Goal: Task Accomplishment & Management: Manage account settings

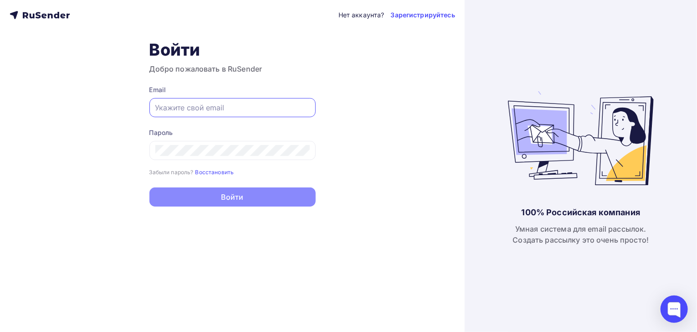
click at [200, 105] on input "text" at bounding box center [232, 107] width 154 height 11
type input "[EMAIL_ADDRESS][DOMAIN_NAME]"
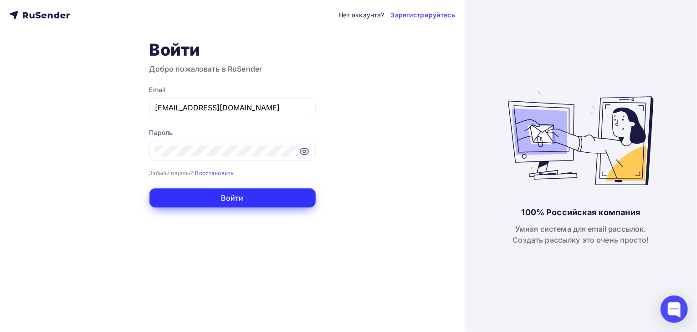
click at [208, 192] on button "Войти" at bounding box center [232, 197] width 166 height 19
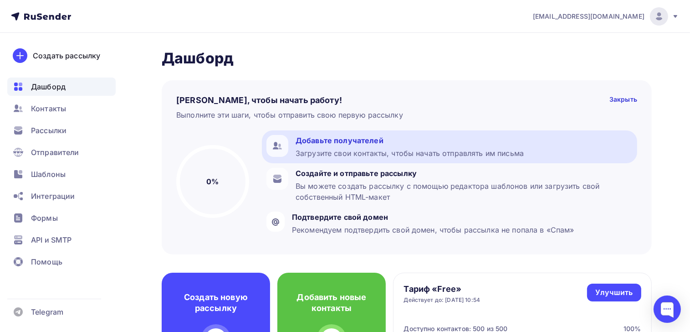
click at [328, 154] on div "Загрузите свои контакты, чтобы начать отправлять им письма" at bounding box center [410, 153] width 228 height 11
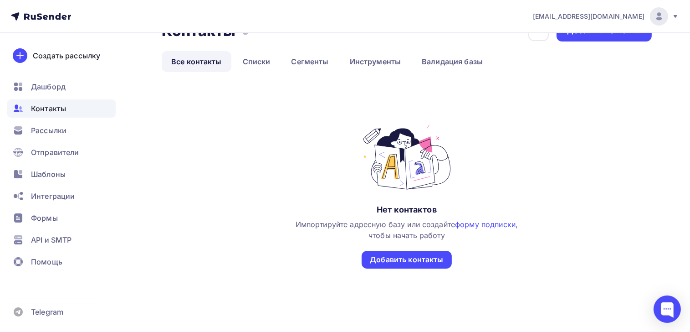
scroll to position [41, 0]
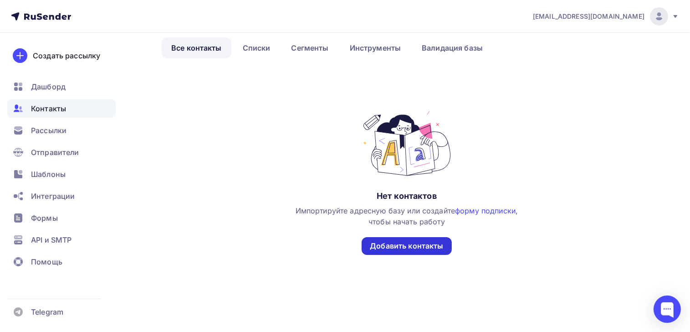
click at [393, 246] on div "Добавить контакты" at bounding box center [406, 246] width 73 height 10
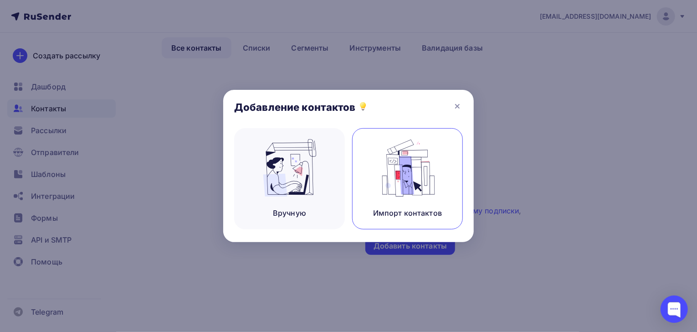
click at [406, 191] on img at bounding box center [407, 167] width 61 height 57
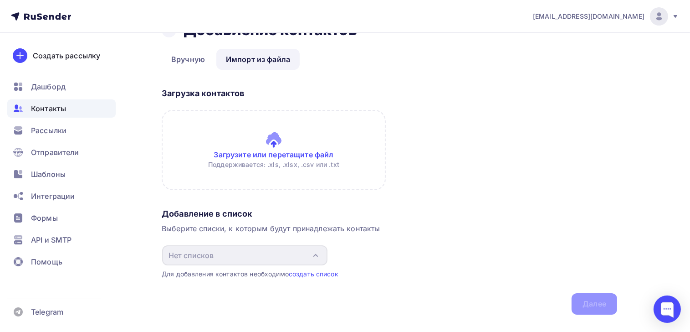
scroll to position [45, 0]
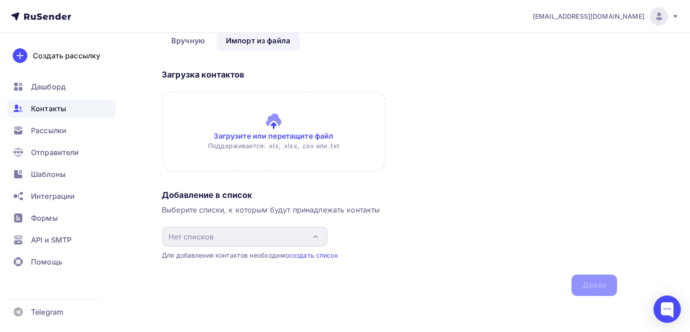
click at [246, 135] on input "file" at bounding box center [274, 131] width 224 height 80
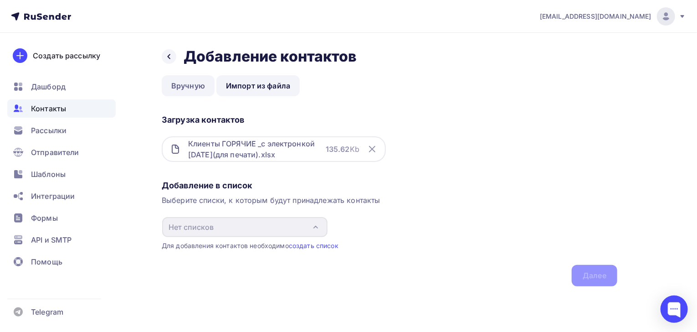
click at [194, 86] on link "Вручную" at bounding box center [188, 85] width 53 height 21
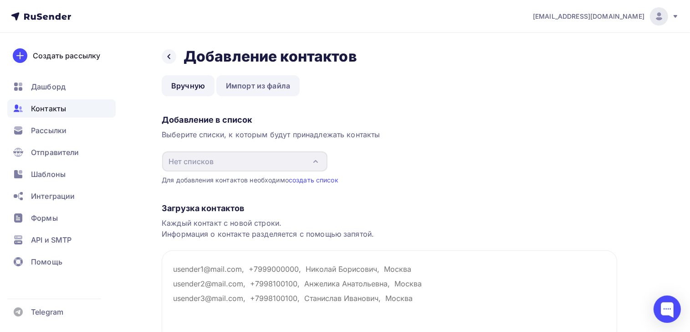
click at [256, 81] on link "Импорт из файла" at bounding box center [257, 85] width 83 height 21
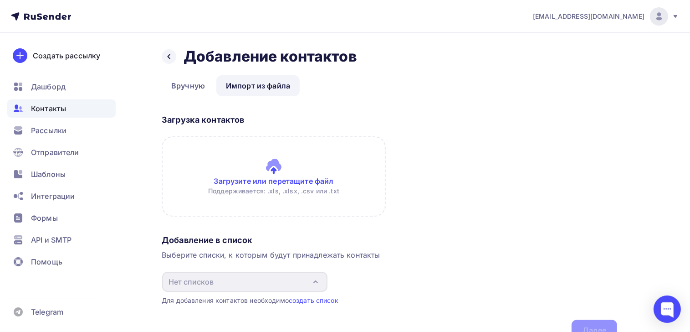
click at [246, 182] on input "file" at bounding box center [274, 176] width 224 height 80
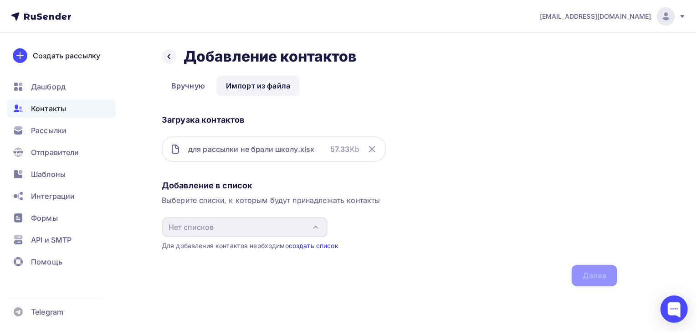
click at [314, 246] on link "создать список" at bounding box center [314, 245] width 50 height 8
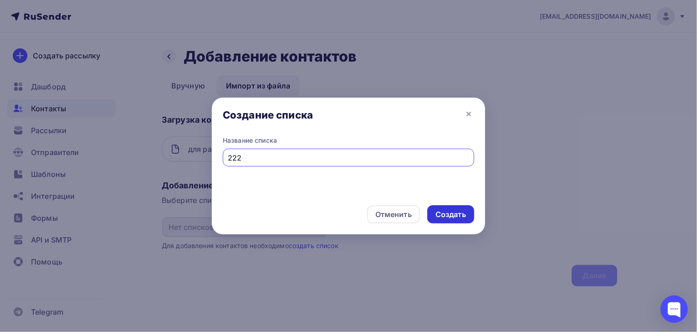
type input "222"
click at [451, 215] on div "Создать" at bounding box center [451, 214] width 31 height 10
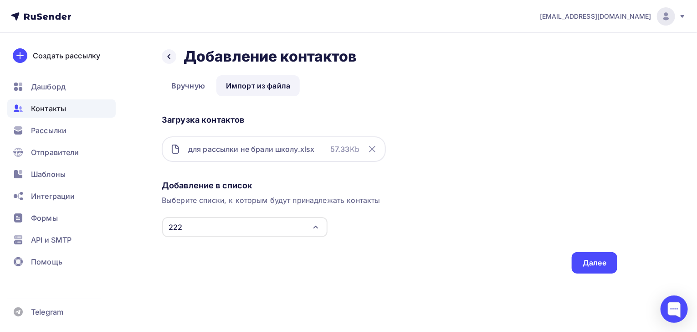
click at [370, 147] on icon at bounding box center [371, 148] width 5 height 5
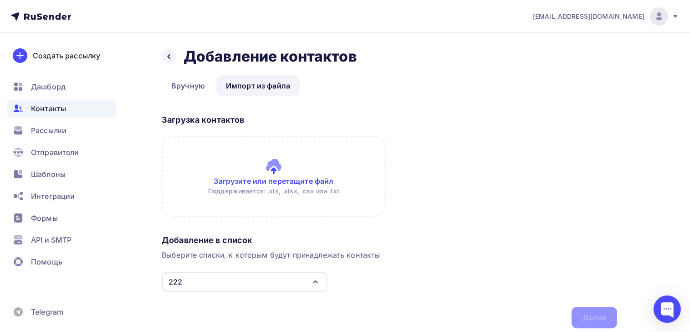
click at [318, 281] on icon "button" at bounding box center [315, 281] width 11 height 11
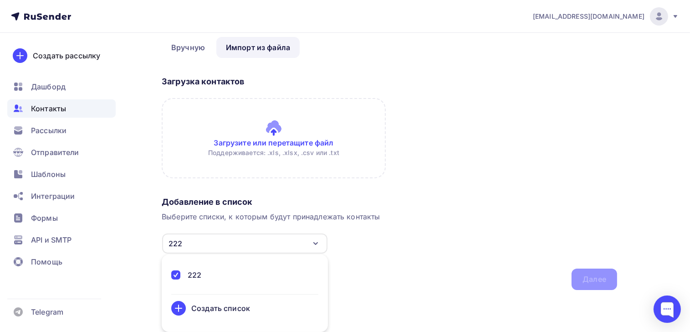
click at [209, 310] on div "Создать список" at bounding box center [220, 308] width 59 height 11
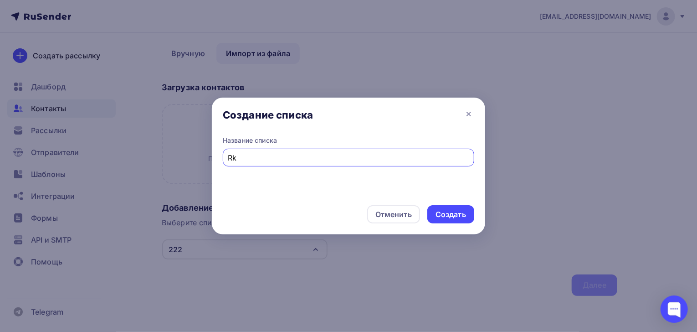
type input "R"
type input "Клиенты с выставок"
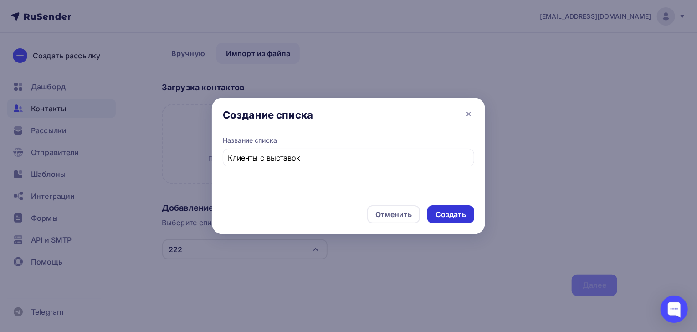
click at [444, 215] on div "Создать" at bounding box center [451, 214] width 31 height 10
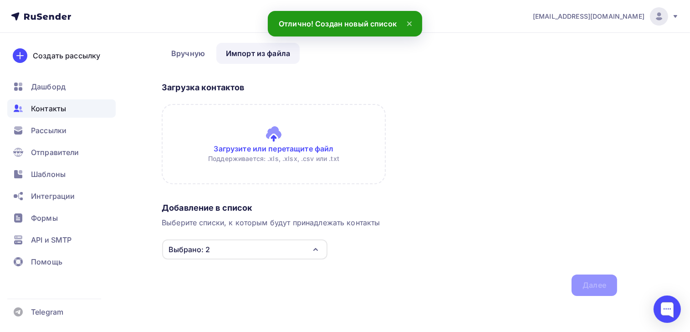
click at [316, 251] on icon "button" at bounding box center [315, 249] width 11 height 11
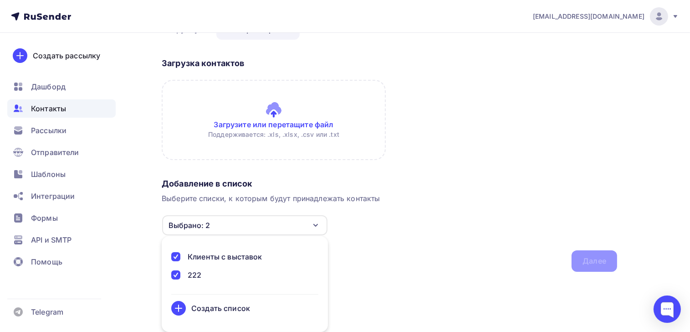
click at [176, 276] on div at bounding box center [175, 274] width 9 height 9
click at [466, 247] on div "Добавление в список Выберите списки, к которым будут принадлежать контакты Клие…" at bounding box center [390, 222] width 456 height 97
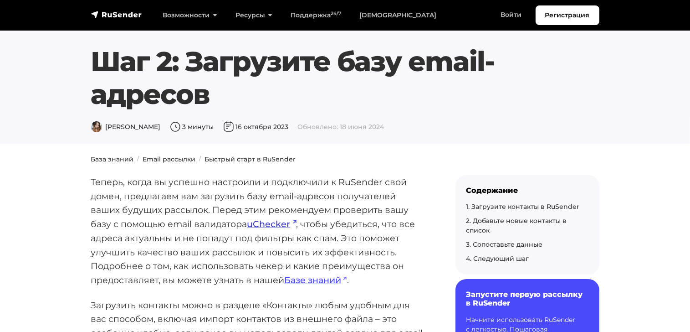
click at [279, 225] on link "uChecker" at bounding box center [271, 223] width 49 height 11
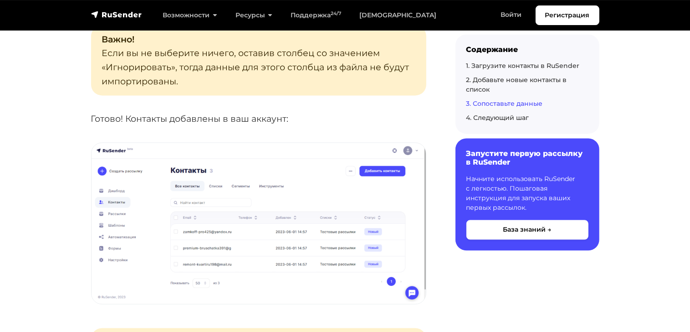
scroll to position [1403, 0]
